Goal: Ask a question

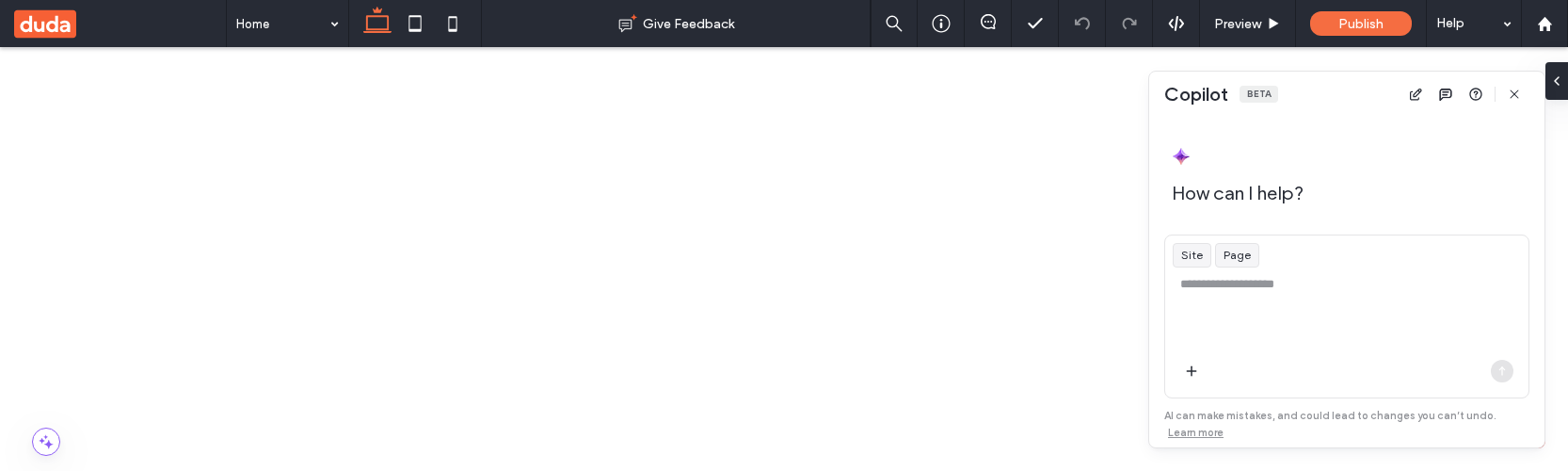
scroll to position [1016, 0]
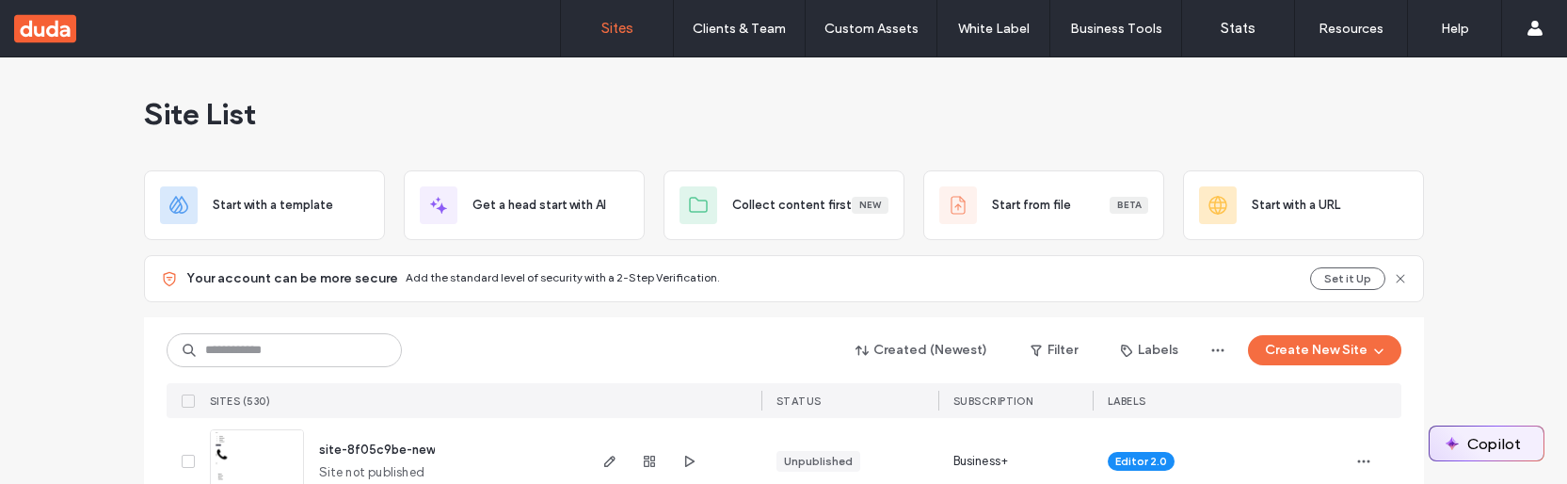
click at [1490, 444] on button "Copilot" at bounding box center [1487, 443] width 114 height 34
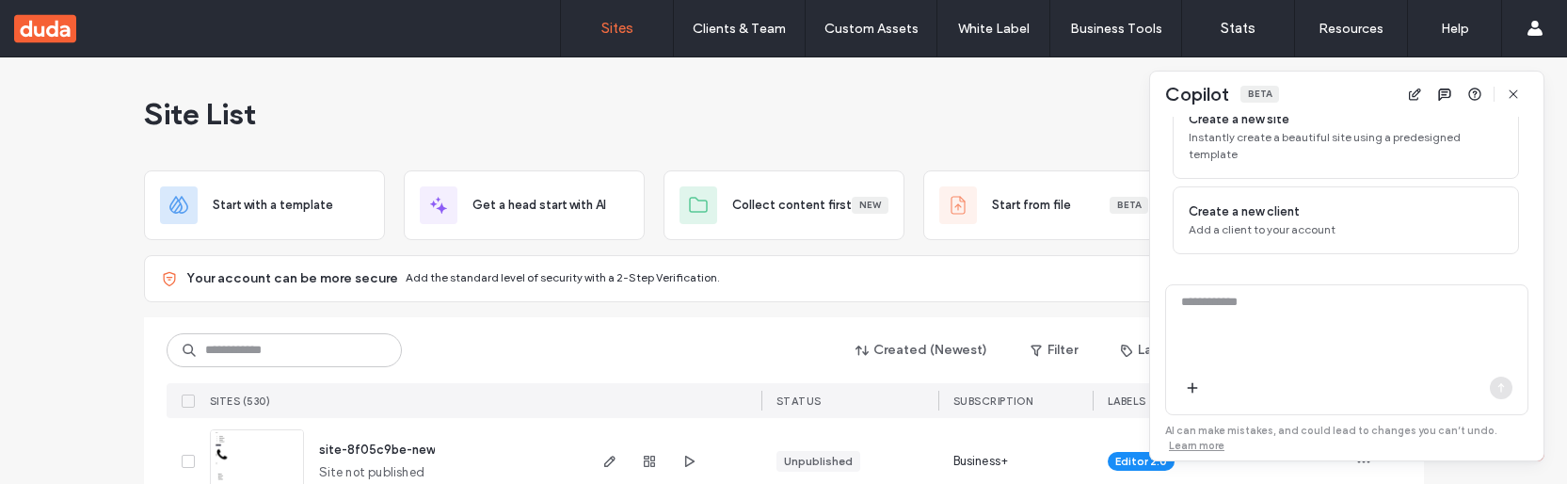
scroll to position [235, 0]
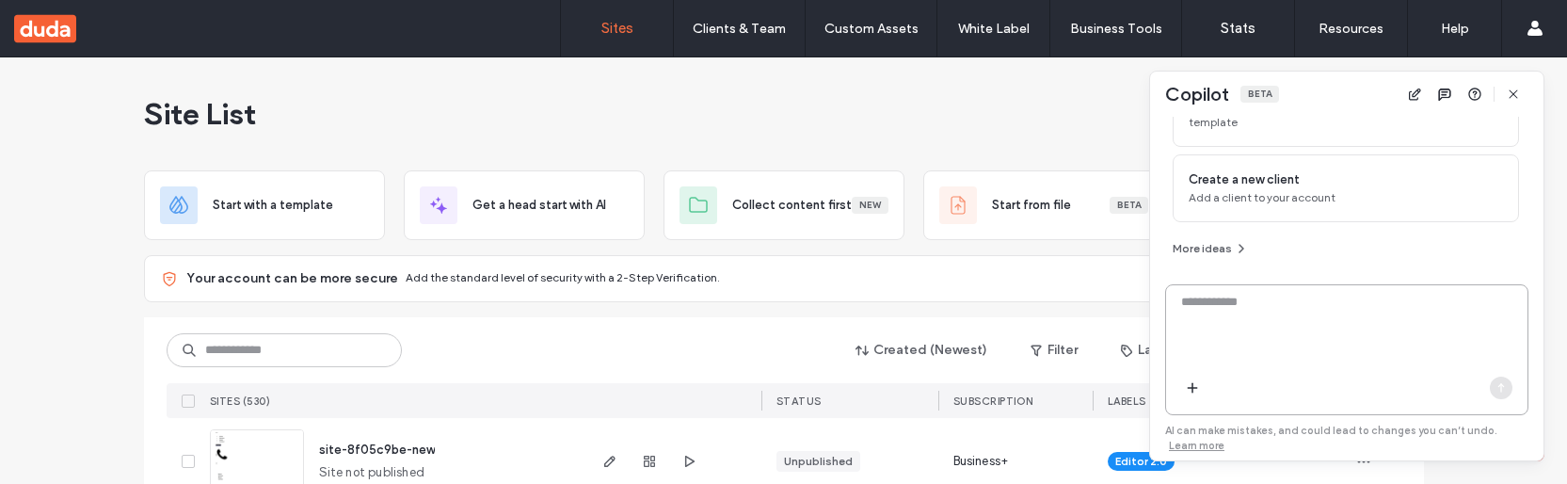
click at [1273, 314] on textarea at bounding box center [1346, 329] width 361 height 73
type textarea "*"
type textarea "*******"
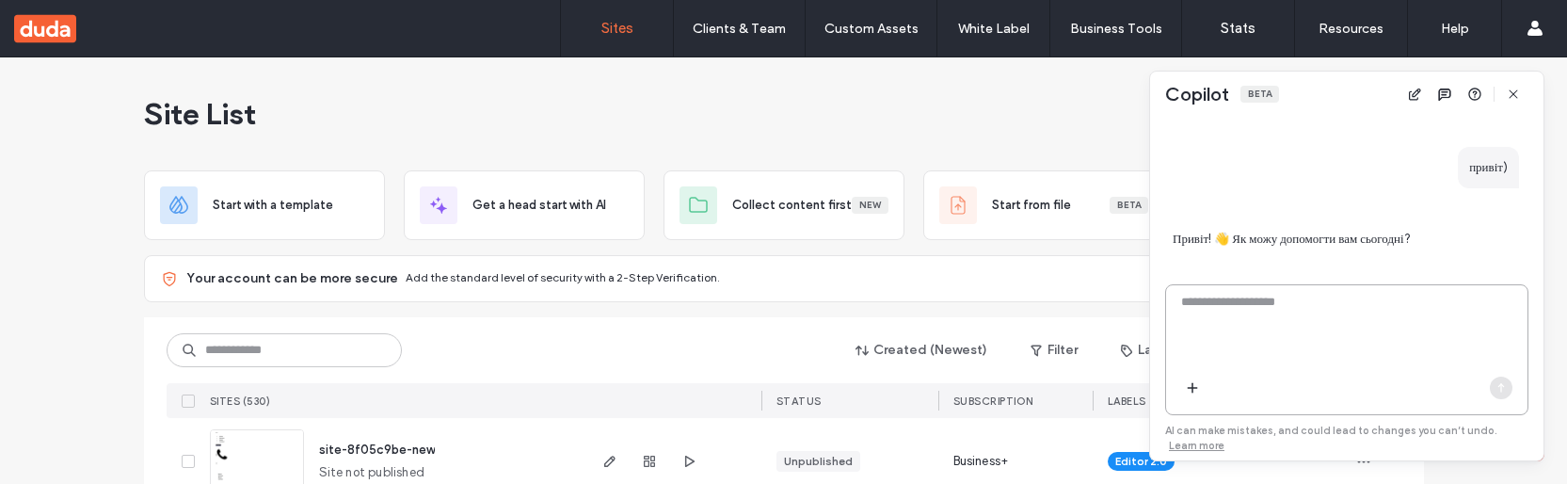
scroll to position [419, 0]
